Goal: Task Accomplishment & Management: Manage account settings

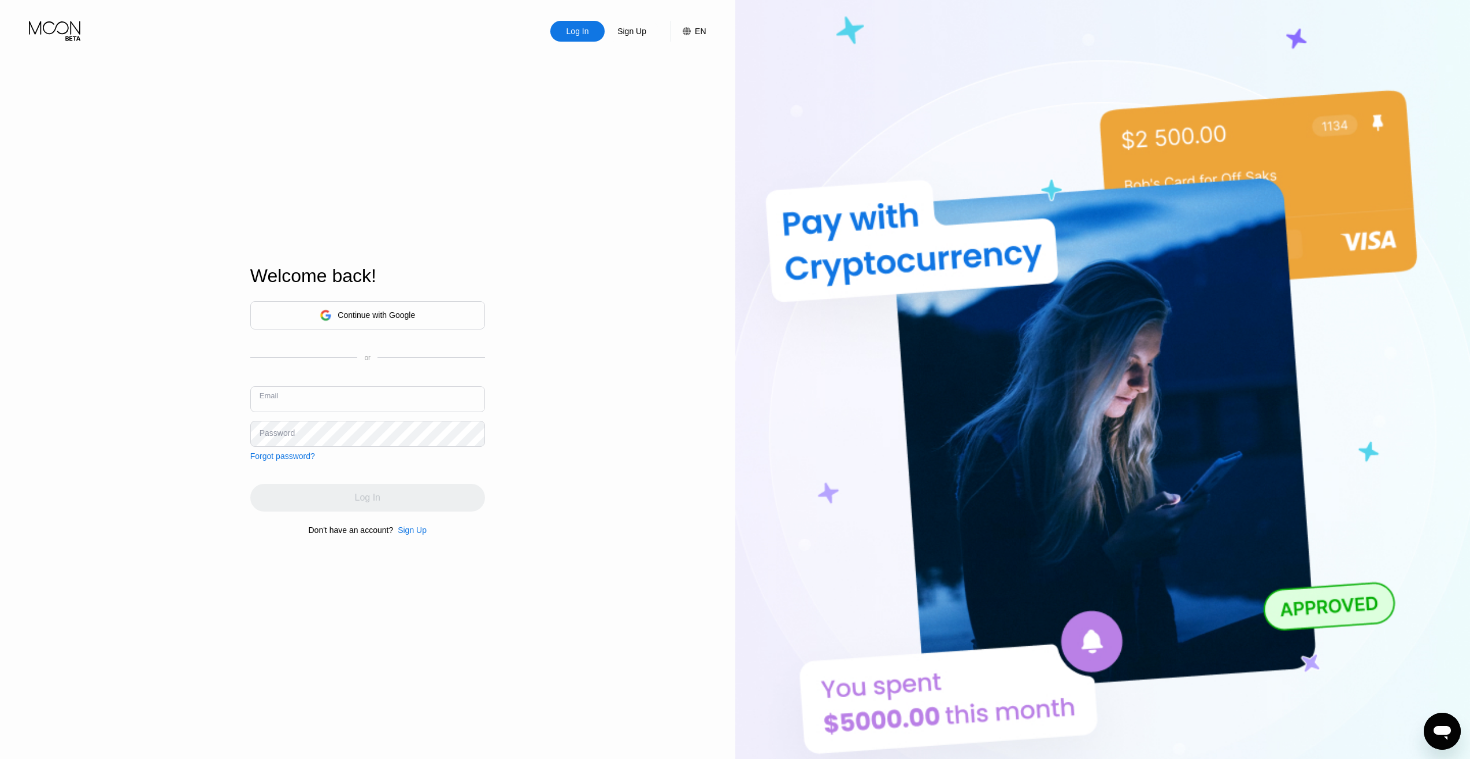
click at [310, 396] on input "text" at bounding box center [367, 399] width 235 height 26
click at [351, 395] on input "text" at bounding box center [367, 399] width 235 height 26
paste input "[EMAIL_ADDRESS][DOMAIN_NAME]"
type input "[EMAIL_ADDRESS][DOMAIN_NAME]"
click at [586, 500] on div "Log In Sign Up EN Language English Save Welcome back! Continue with Google or E…" at bounding box center [367, 417] width 735 height 835
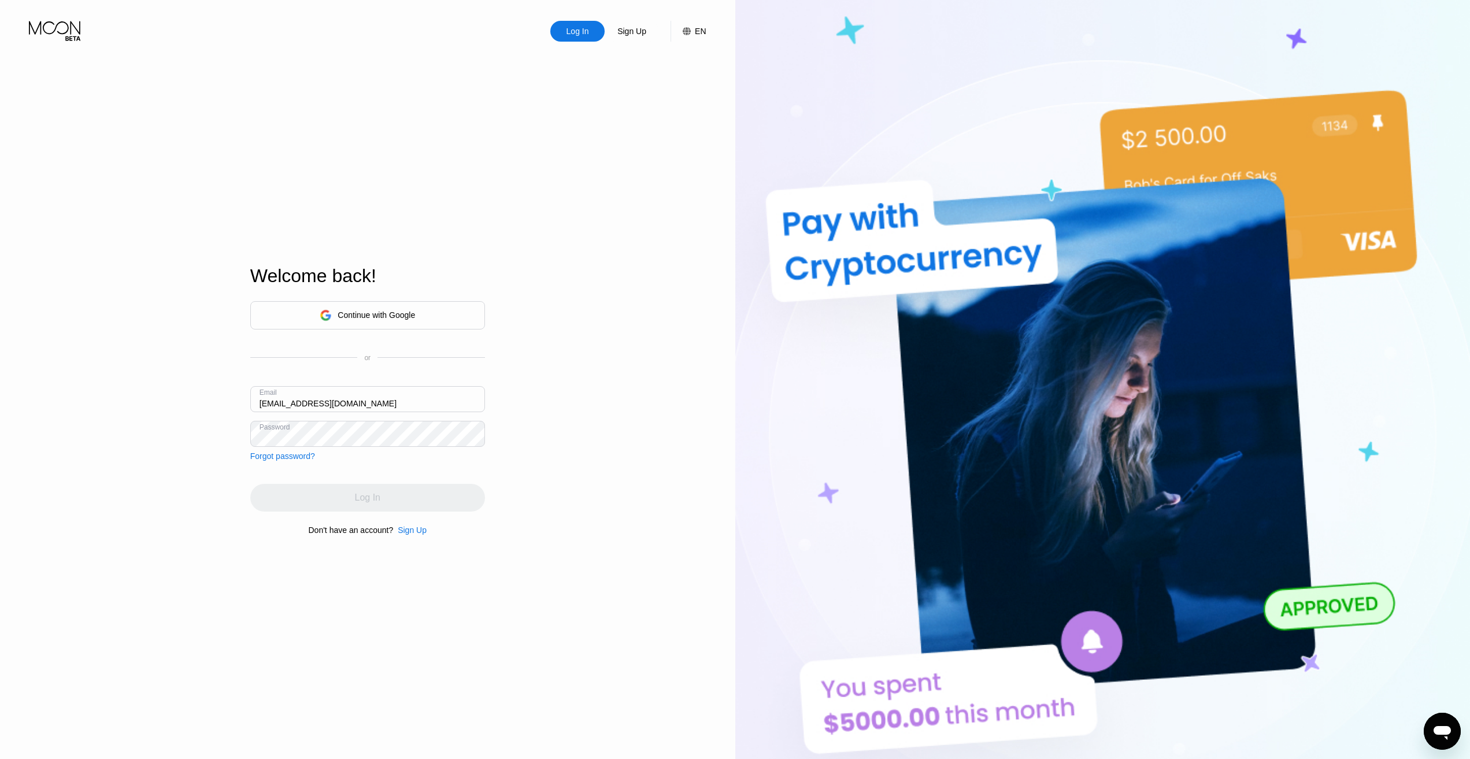
click at [392, 480] on div "Continue with Google or Email xjjqadvpjku@outlook.com Password Forgot password?…" at bounding box center [367, 418] width 235 height 235
click at [406, 494] on div "Log In" at bounding box center [367, 498] width 235 height 28
click at [299, 475] on div "Continue with Google or Email xjjqadvpjku@outlook.com Password Forgot password?…" at bounding box center [367, 418] width 235 height 235
click at [203, 473] on div "Log In Sign Up EN Language English Save Welcome back! Continue with Google or E…" at bounding box center [367, 417] width 735 height 835
click at [146, 374] on div "Log In Sign Up EN Language English Save Welcome back! Continue with Google or E…" at bounding box center [367, 417] width 735 height 835
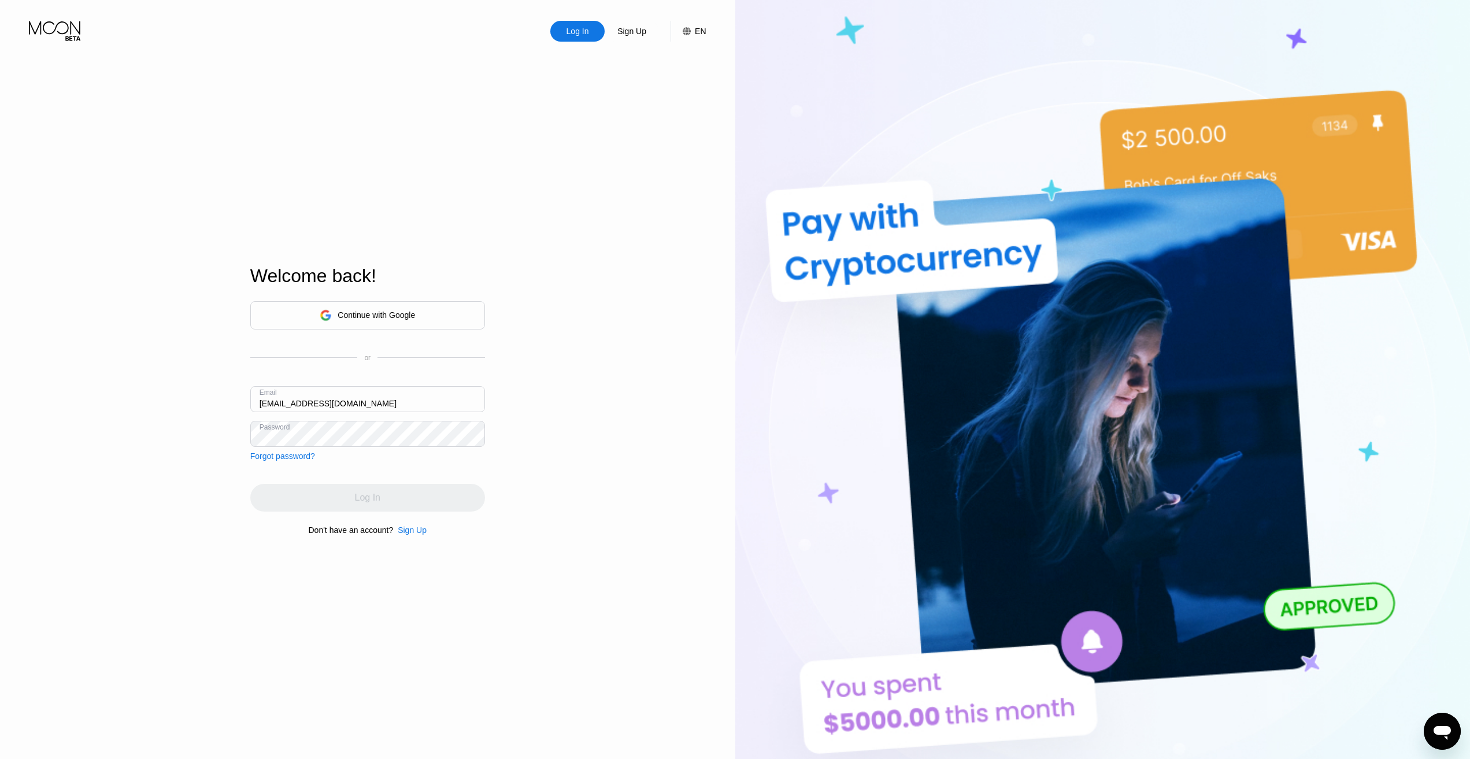
click at [644, 581] on div "Log In Sign Up EN Language English Save Welcome back! Continue with Google or E…" at bounding box center [367, 417] width 735 height 835
click at [390, 402] on input "[EMAIL_ADDRESS][DOMAIN_NAME]" at bounding box center [367, 399] width 235 height 26
click at [355, 496] on div "Log In" at bounding box center [367, 498] width 235 height 28
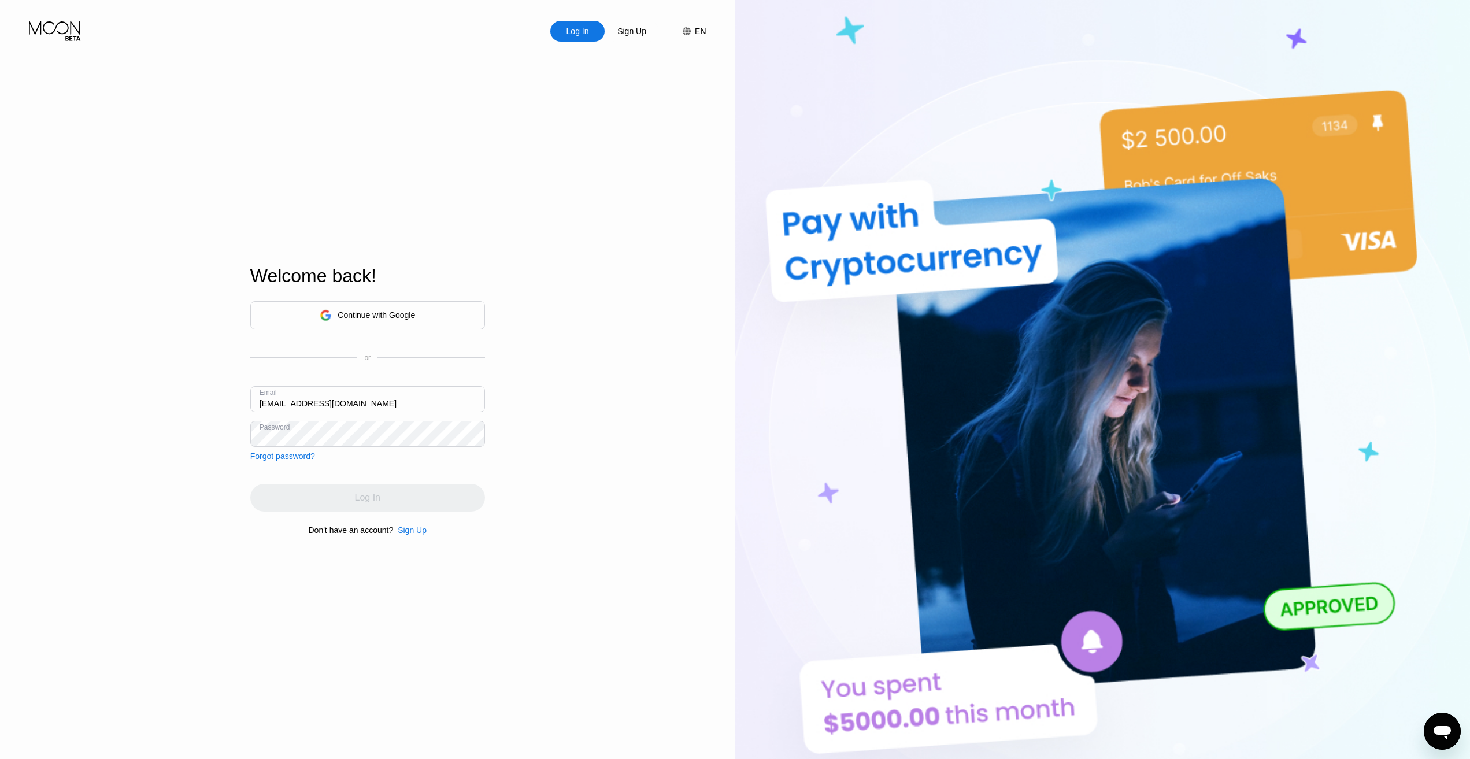
click at [355, 496] on div "Log In" at bounding box center [367, 498] width 235 height 28
click at [548, 450] on div "Log In Sign Up EN Language English Save Welcome back! Continue with Google or E…" at bounding box center [367, 417] width 735 height 835
click at [368, 387] on input "text" at bounding box center [367, 399] width 235 height 26
click at [375, 388] on input "text" at bounding box center [367, 399] width 235 height 26
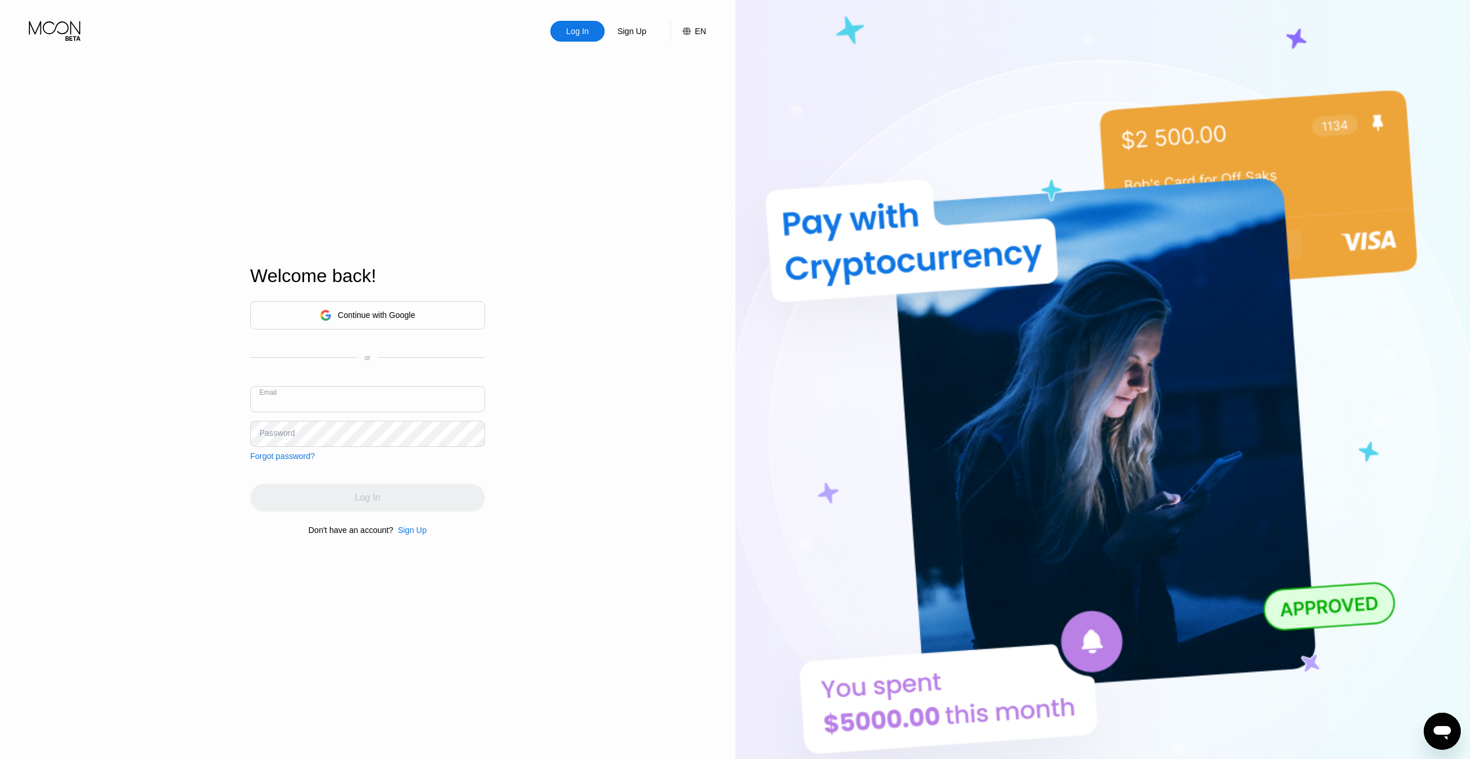
paste input "[EMAIL_ADDRESS][DOMAIN_NAME]"
type input "[EMAIL_ADDRESS][DOMAIN_NAME]"
click at [607, 511] on div "Log In Sign Up EN Language Select an item Save Welcome back! Continue with Goog…" at bounding box center [367, 417] width 735 height 835
click at [330, 498] on div "Log In" at bounding box center [367, 498] width 235 height 28
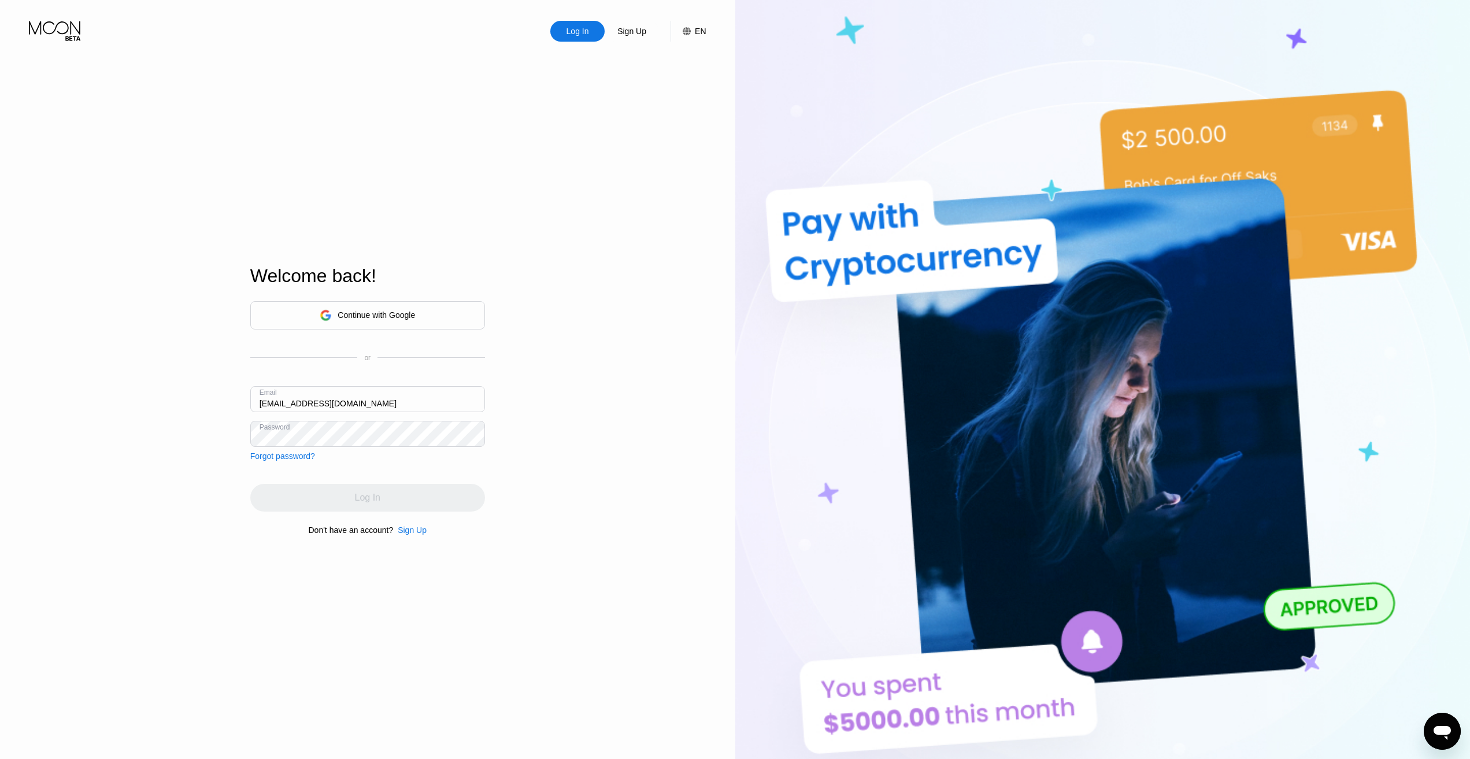
click at [330, 498] on div "Log In" at bounding box center [367, 498] width 235 height 28
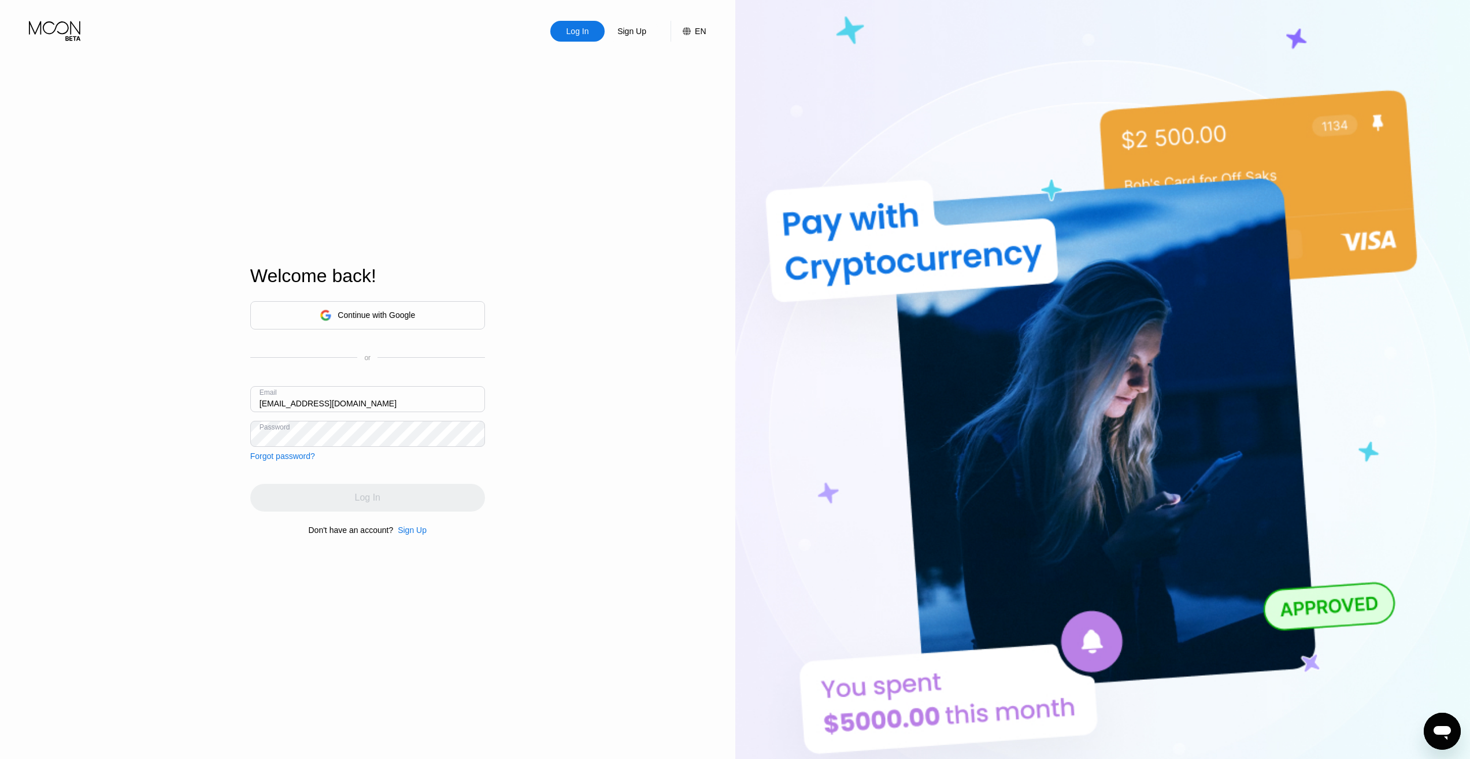
click at [330, 498] on div "Log In" at bounding box center [367, 498] width 235 height 28
click at [576, 29] on div "Log In" at bounding box center [577, 31] width 25 height 12
click at [594, 187] on div "Log In Sign Up EN Language Select an item Save Welcome back! Continue with Goog…" at bounding box center [367, 417] width 735 height 835
click at [370, 401] on input "[EMAIL_ADDRESS][DOMAIN_NAME]" at bounding box center [367, 399] width 235 height 26
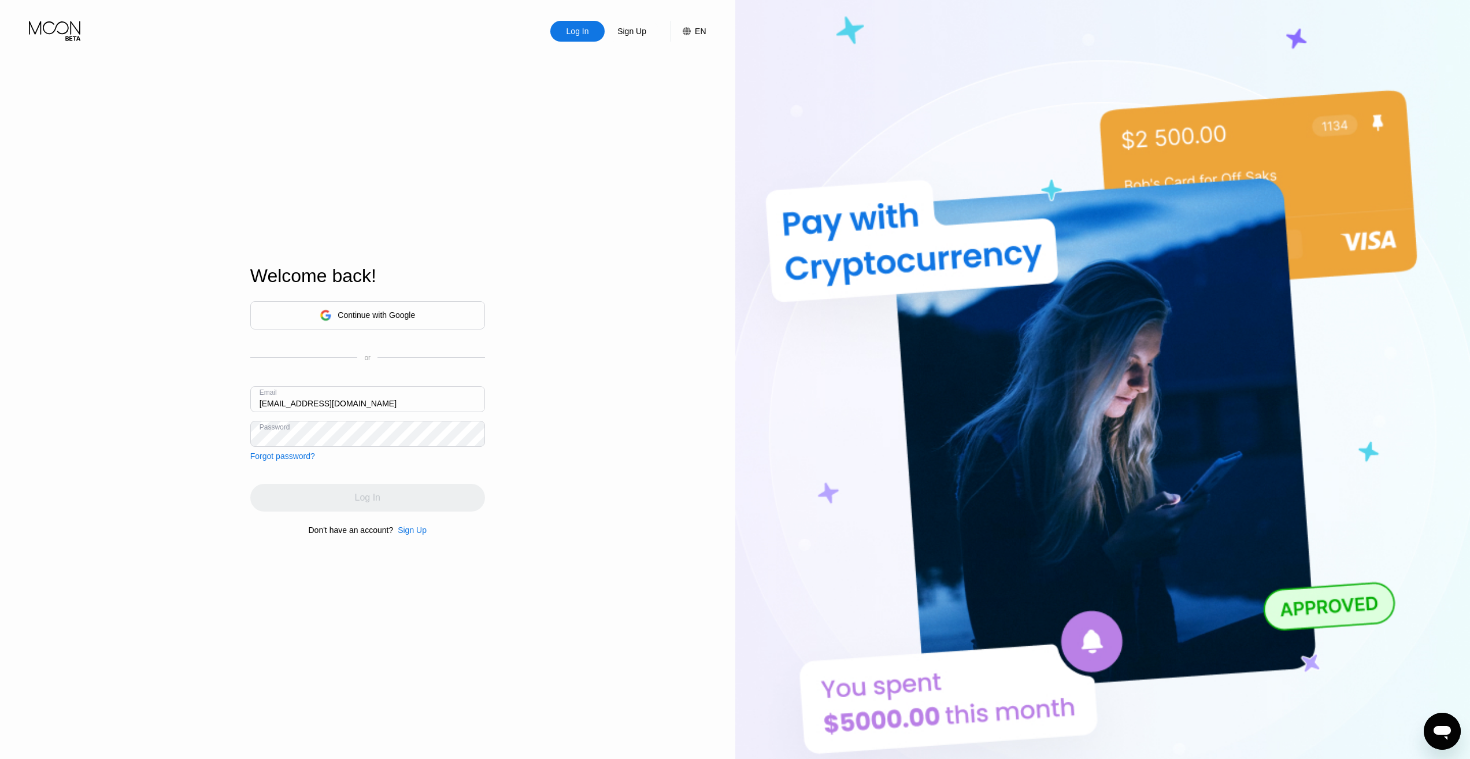
click at [612, 189] on div "Log In Sign Up EN Language Select an item Save Welcome back! Continue with Goog…" at bounding box center [367, 417] width 735 height 835
click at [344, 418] on div "Email [EMAIL_ADDRESS][DOMAIN_NAME]" at bounding box center [367, 403] width 235 height 35
click at [633, 316] on div "Log In Sign Up EN Language Select an item Save Welcome back! Continue with Goog…" at bounding box center [367, 417] width 735 height 835
